Goal: Task Accomplishment & Management: Manage account settings

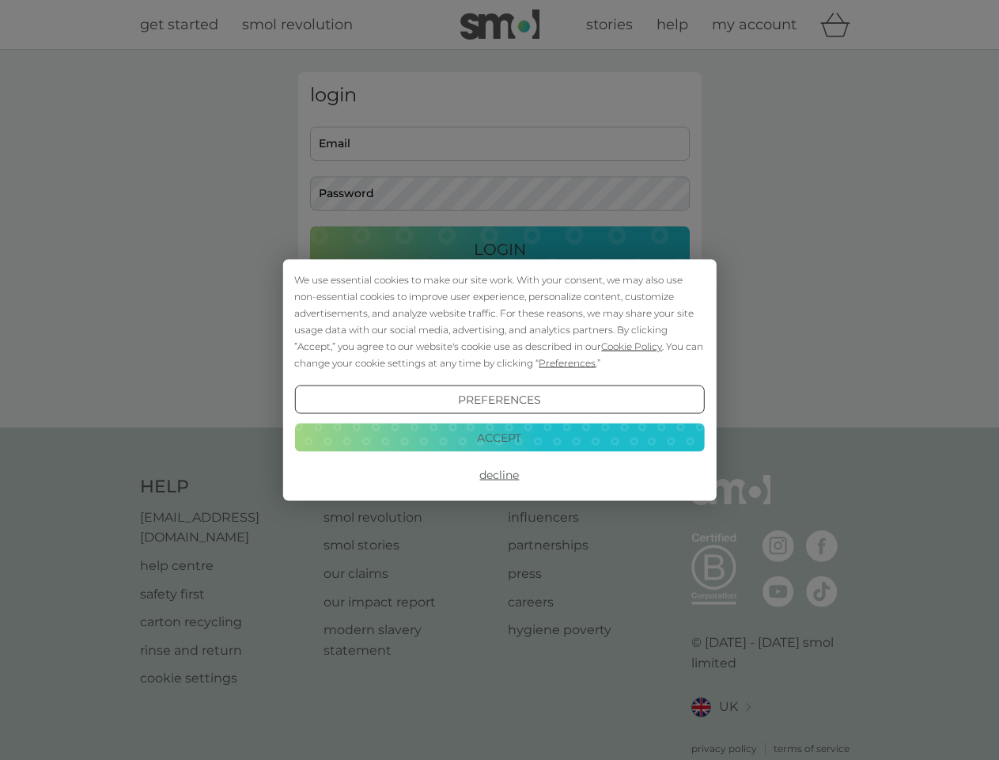
click at [632, 346] on span "Cookie Policy" at bounding box center [631, 346] width 61 height 12
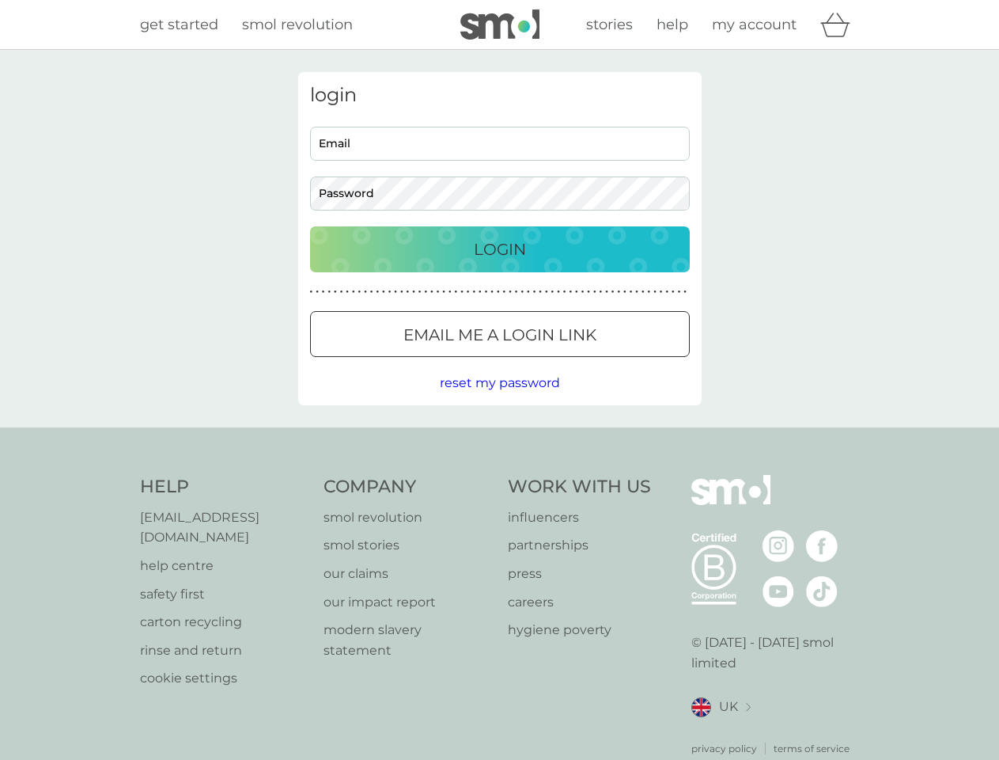
click at [566, 362] on div "login Email Password Login ● ● ● ● ● ● ● ● ● ● ● ● ● ● ● ● ● ● ● ● ● ● ● ● ● ● …" at bounding box center [500, 238] width 404 height 333
click at [499, 400] on div "login Email Password Login ● ● ● ● ● ● ● ● ● ● ● ● ● ● ● ● ● ● ● ● ● ● ● ● ● ● …" at bounding box center [500, 238] width 404 height 333
click at [499, 475] on div "Help [EMAIL_ADDRESS][DOMAIN_NAME] help centre safety first carton recycling rin…" at bounding box center [500, 615] width 720 height 281
click at [499, 437] on div "Help [EMAIL_ADDRESS][DOMAIN_NAME] help centre safety first carton recycling rin…" at bounding box center [499, 615] width 999 height 376
